Goal: Navigation & Orientation: Find specific page/section

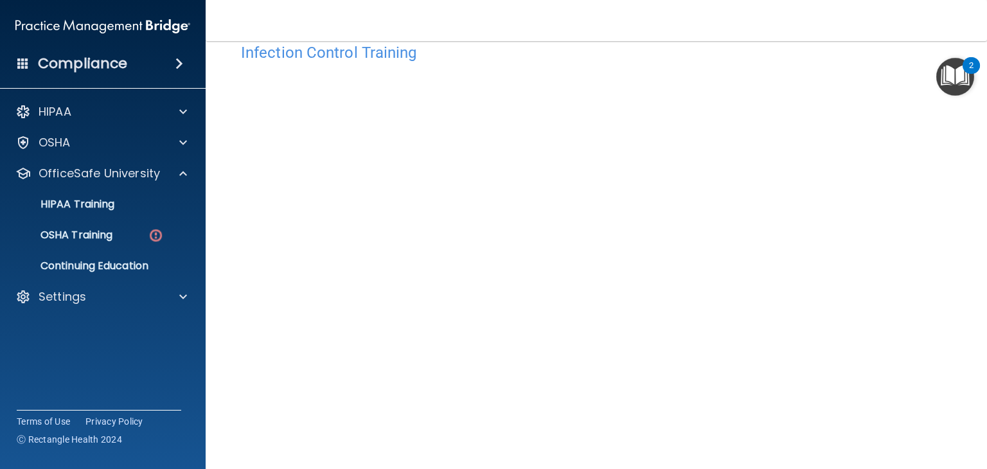
scroll to position [33, 0]
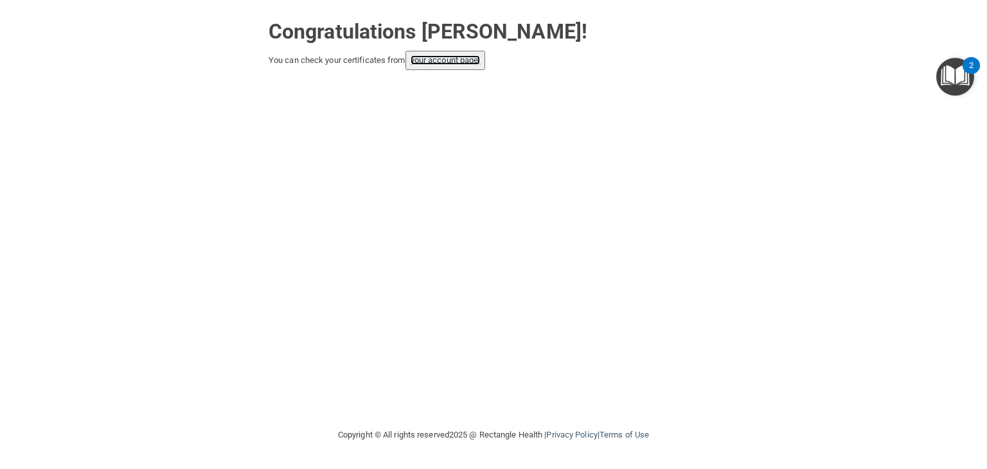
click at [421, 62] on link "your account page!" at bounding box center [446, 60] width 70 height 10
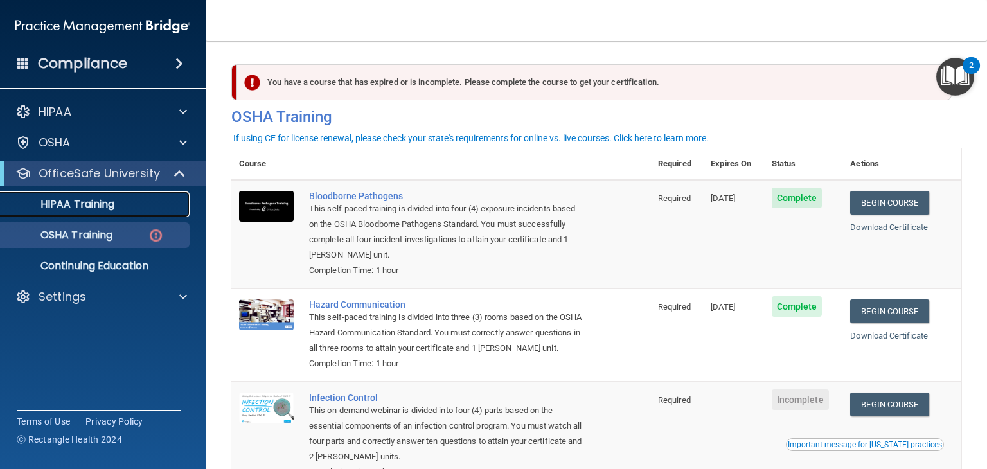
click at [85, 201] on p "HIPAA Training" at bounding box center [61, 204] width 106 height 13
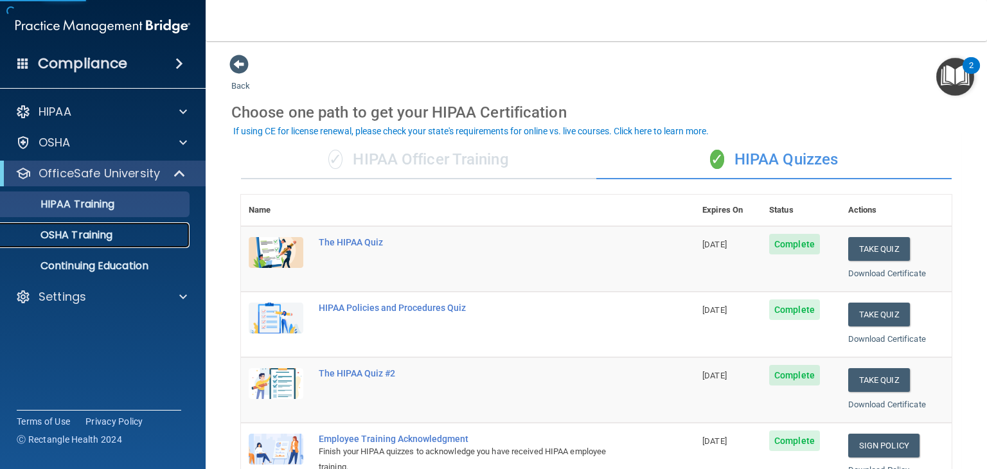
click at [85, 231] on p "OSHA Training" at bounding box center [60, 235] width 104 height 13
